Goal: Information Seeking & Learning: Check status

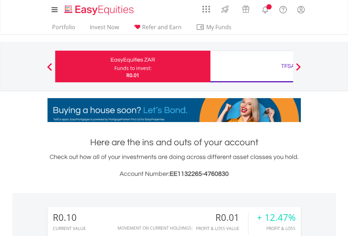
scroll to position [68, 110]
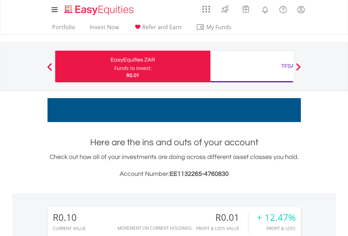
click at [114, 66] on div "Funds to invest:" at bounding box center [132, 68] width 37 height 7
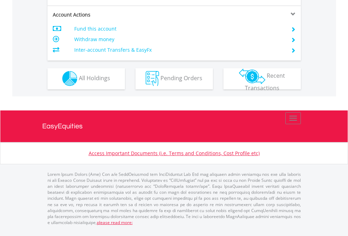
scroll to position [600, 0]
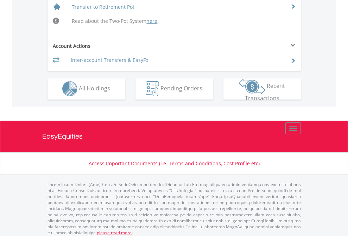
scroll to position [688, 0]
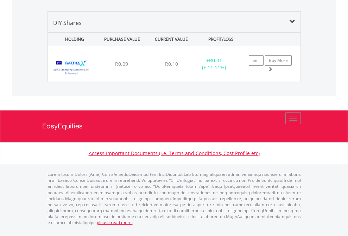
scroll to position [680, 0]
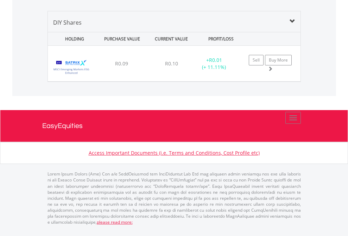
scroll to position [51, 0]
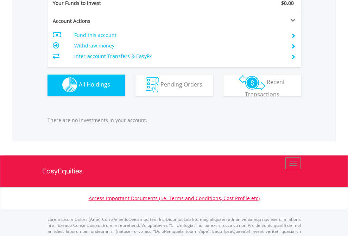
scroll to position [696, 0]
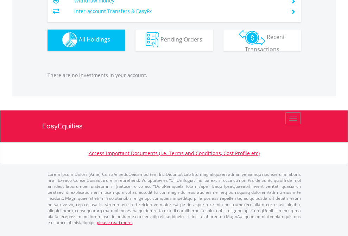
scroll to position [68, 110]
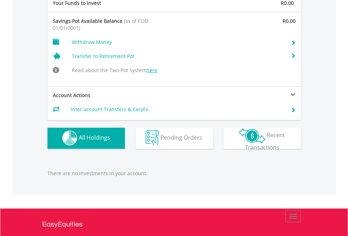
scroll to position [727, 0]
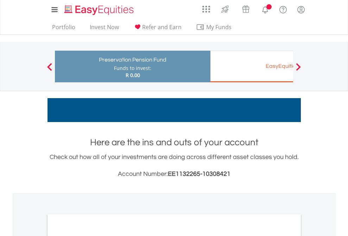
scroll to position [423, 0]
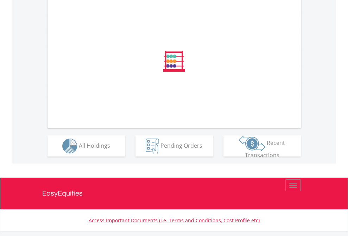
click at [79, 149] on span "All Holdings" at bounding box center [94, 145] width 31 height 8
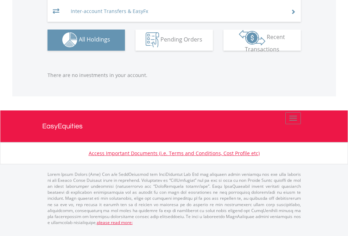
scroll to position [68, 110]
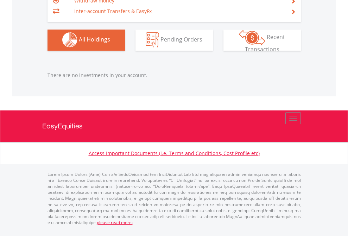
scroll to position [68, 110]
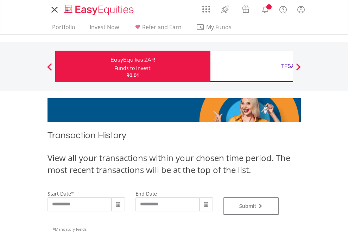
type input "**********"
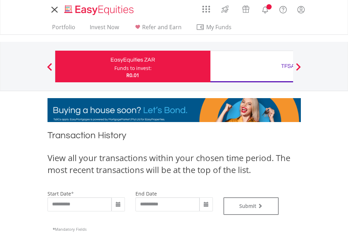
type input "**********"
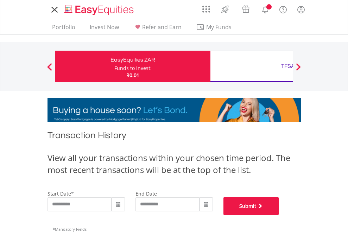
click at [279, 215] on button "Submit" at bounding box center [251, 206] width 56 height 18
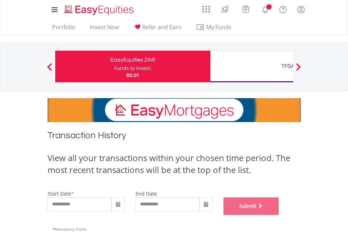
scroll to position [285, 0]
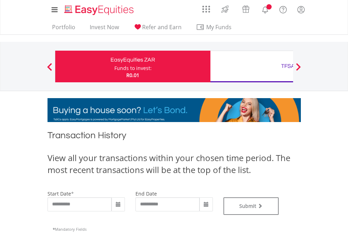
click at [251, 66] on div "TFSA" at bounding box center [288, 66] width 147 height 10
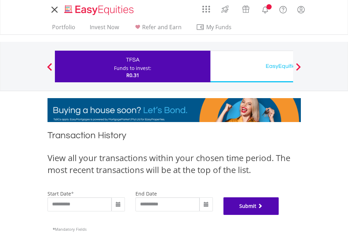
click at [279, 215] on button "Submit" at bounding box center [251, 206] width 56 height 18
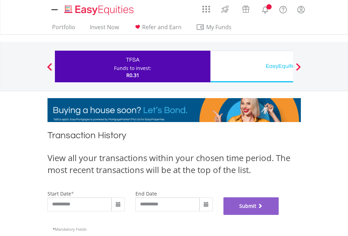
scroll to position [285, 0]
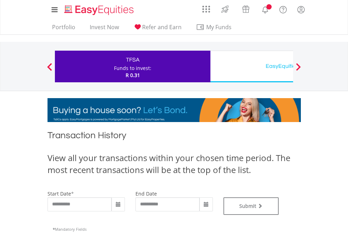
click at [251, 66] on div "EasyEquities USD" at bounding box center [288, 66] width 147 height 10
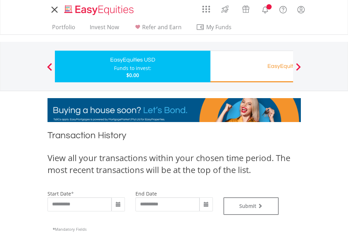
type input "**********"
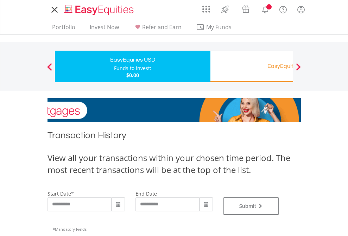
type input "**********"
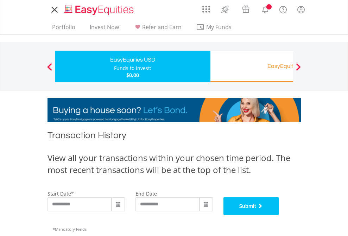
click at [279, 215] on button "Submit" at bounding box center [251, 206] width 56 height 18
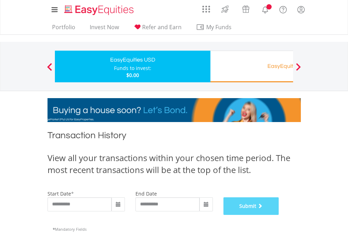
scroll to position [285, 0]
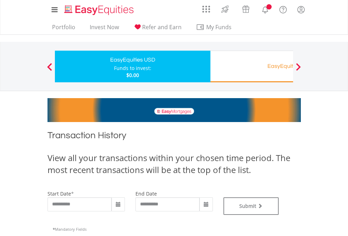
click at [114, 66] on div "Funds to invest:" at bounding box center [132, 68] width 37 height 7
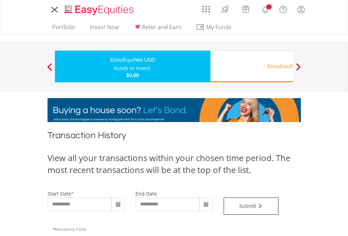
type input "**********"
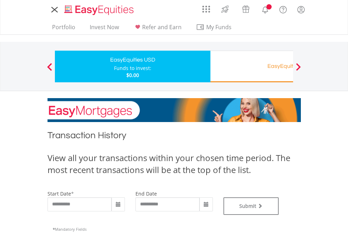
type input "**********"
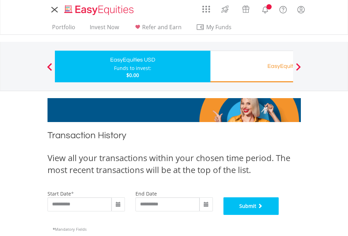
click at [279, 215] on button "Submit" at bounding box center [251, 206] width 56 height 18
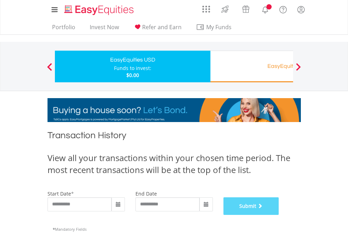
scroll to position [285, 0]
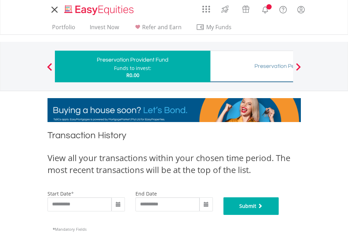
click at [279, 215] on button "Submit" at bounding box center [251, 206] width 56 height 18
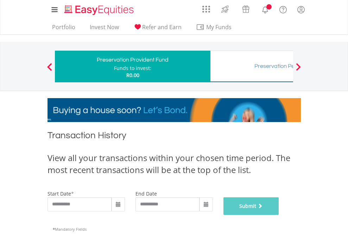
scroll to position [285, 0]
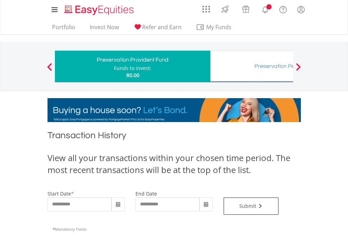
click at [251, 66] on div "Preservation Pension Fund" at bounding box center [288, 66] width 147 height 10
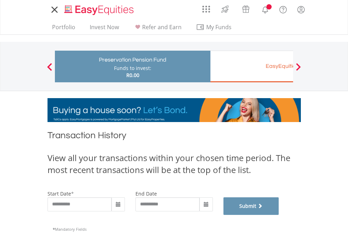
click at [279, 215] on button "Submit" at bounding box center [251, 206] width 56 height 18
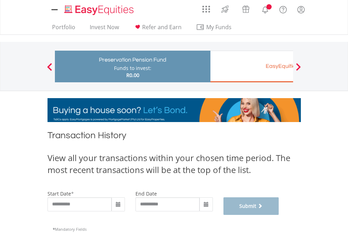
scroll to position [285, 0]
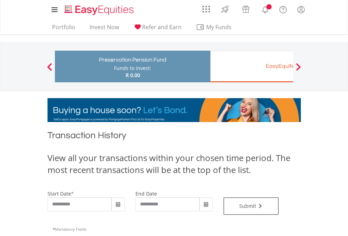
click at [251, 66] on div "EasyEquities EUR" at bounding box center [288, 66] width 147 height 10
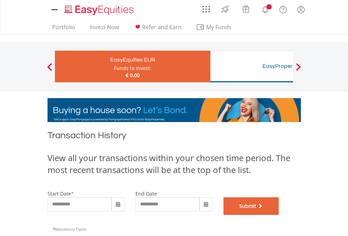
click at [279, 215] on button "Submit" at bounding box center [251, 206] width 56 height 18
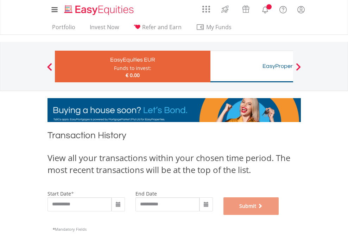
scroll to position [285, 0]
